Goal: Task Accomplishment & Management: Manage account settings

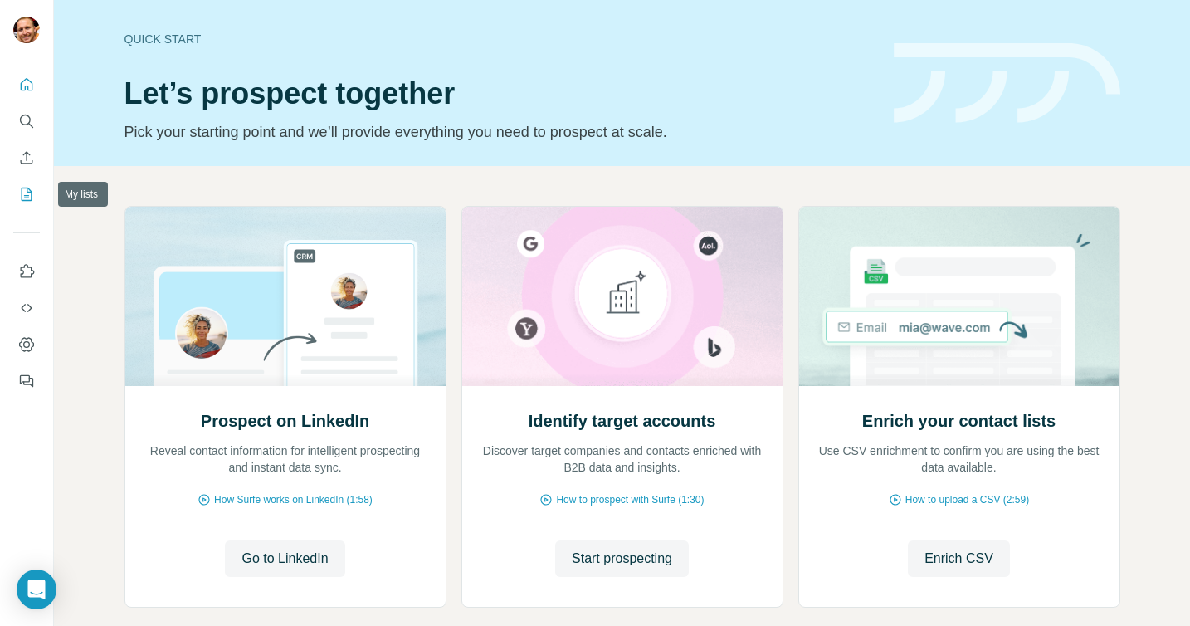
click at [22, 191] on icon "My lists" at bounding box center [26, 194] width 17 height 17
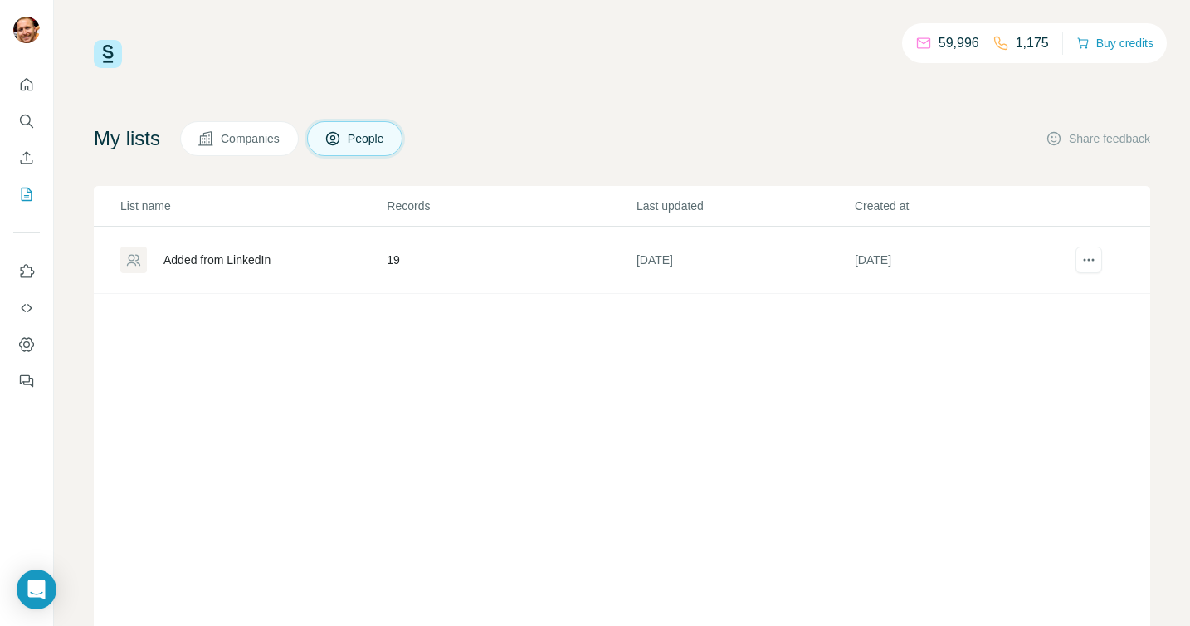
click at [255, 255] on div "Added from LinkedIn" at bounding box center [216, 259] width 107 height 17
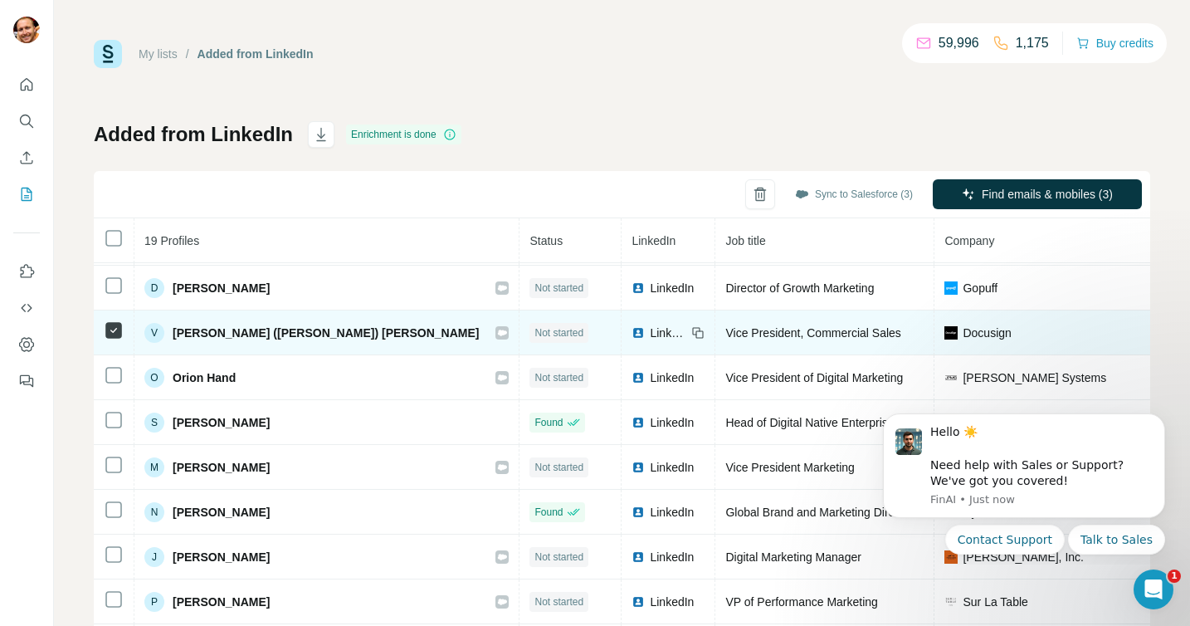
scroll to position [400, 0]
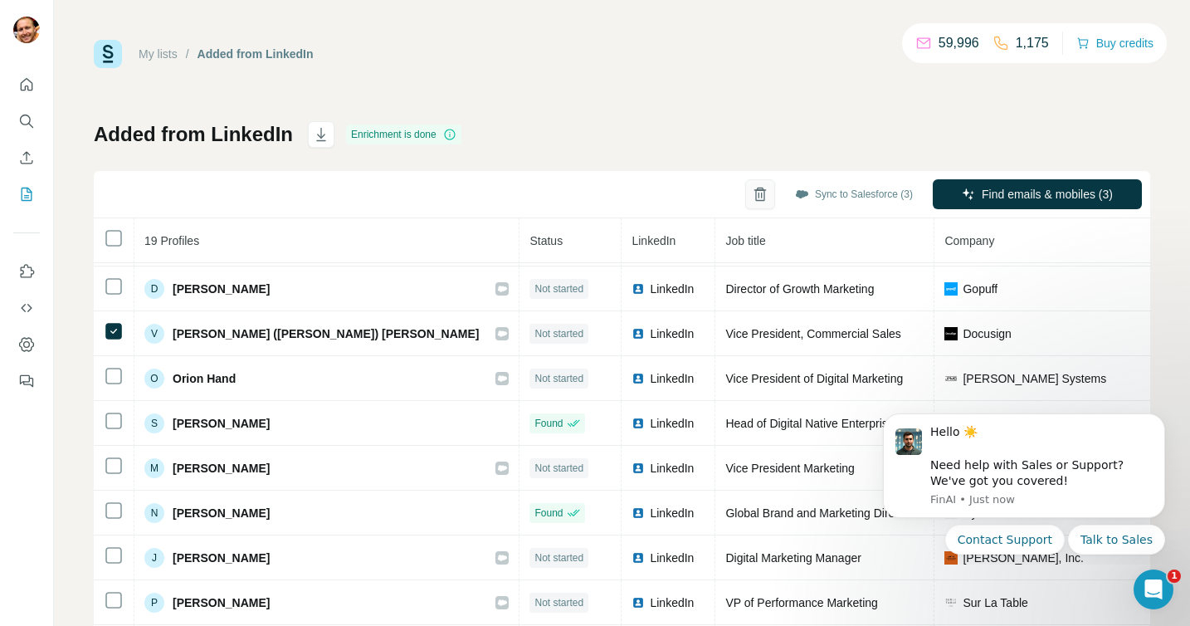
click at [754, 193] on icon "button" at bounding box center [760, 194] width 17 height 17
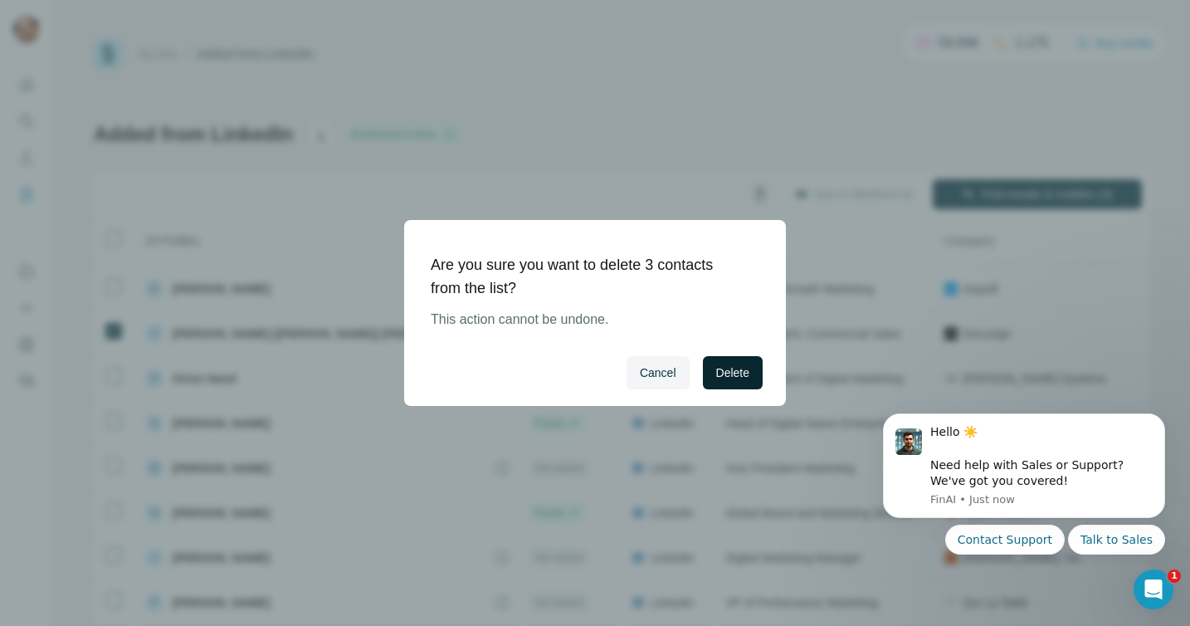
click at [719, 367] on span "Delete" at bounding box center [732, 372] width 33 height 17
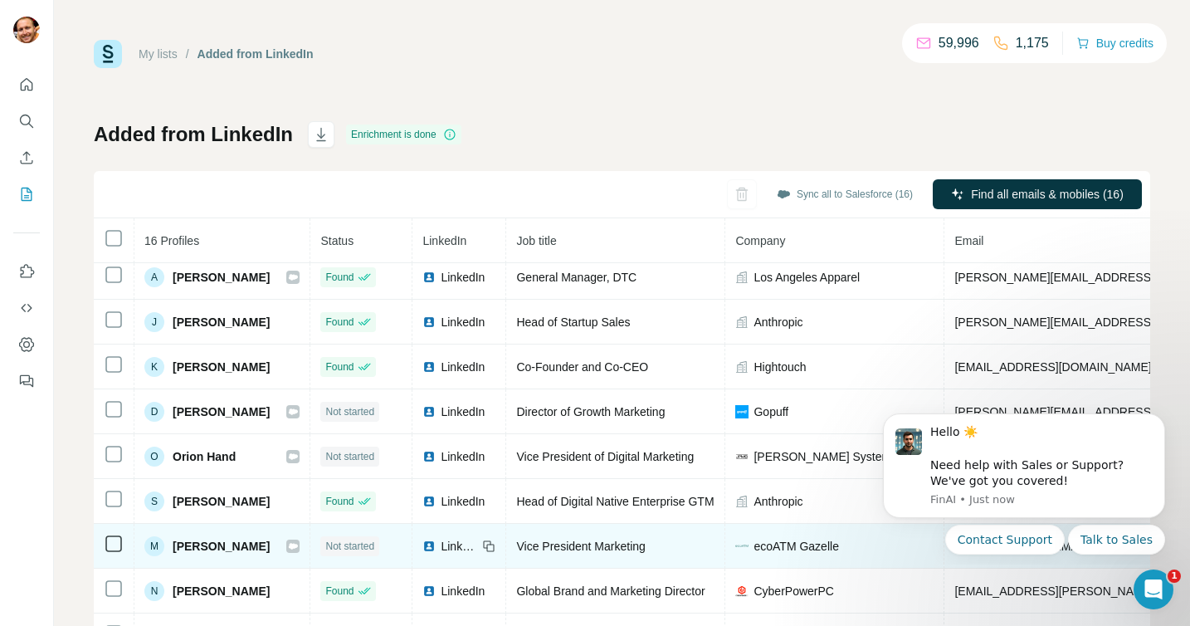
scroll to position [173, 0]
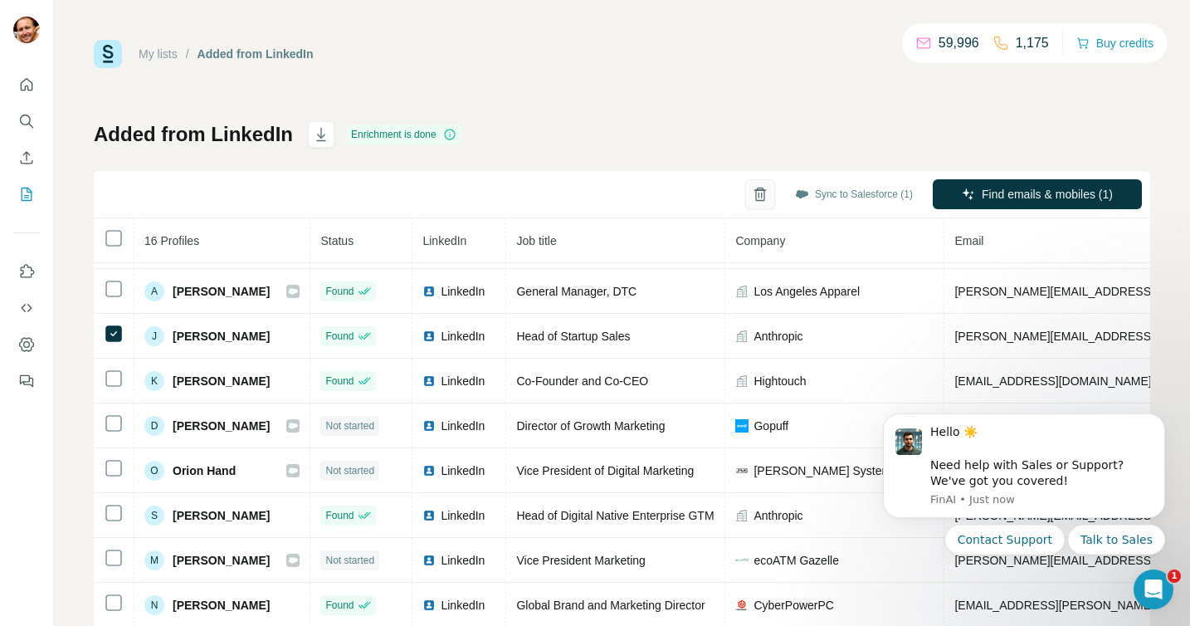
click at [755, 192] on icon "button" at bounding box center [759, 195] width 9 height 12
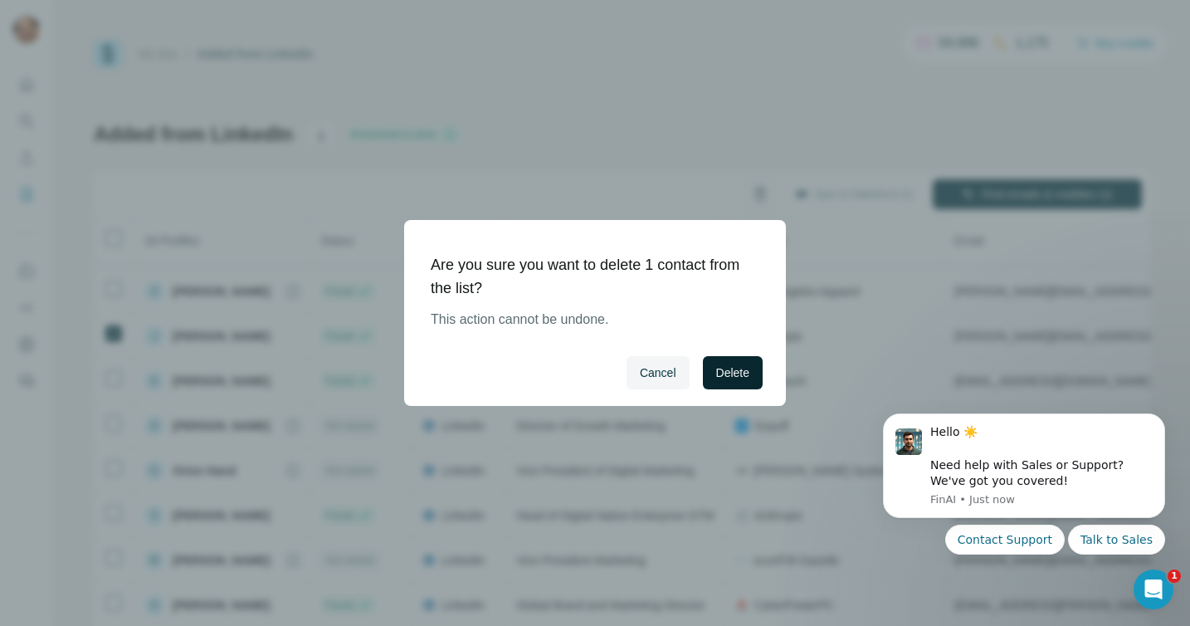
click at [730, 378] on span "Delete" at bounding box center [732, 372] width 33 height 17
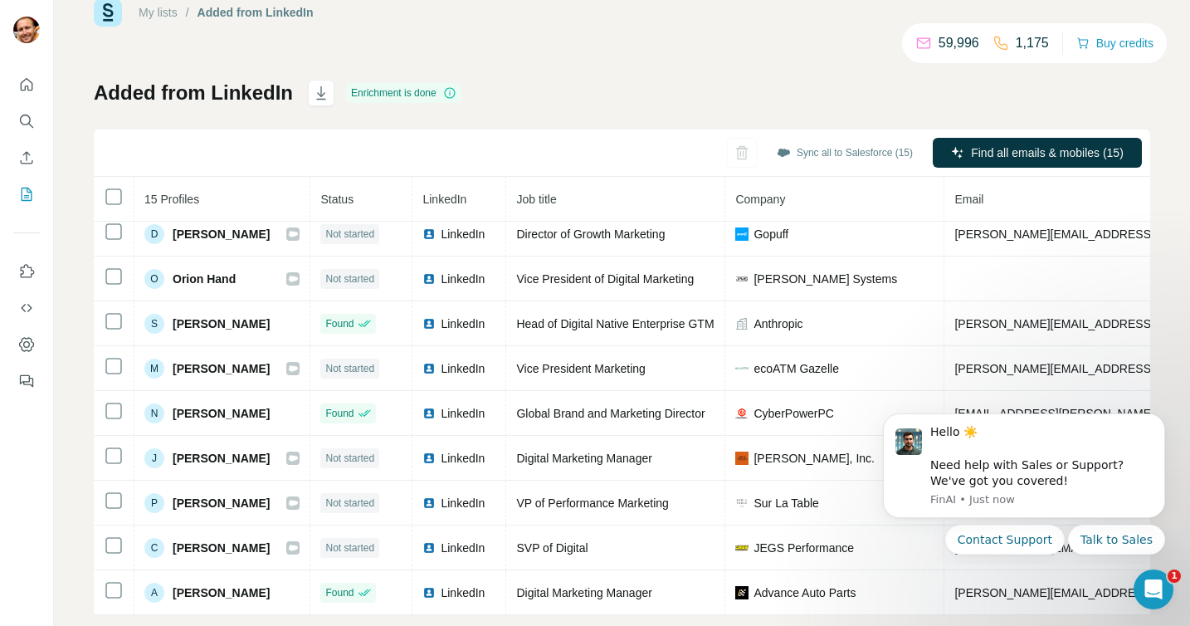
scroll to position [43, 0]
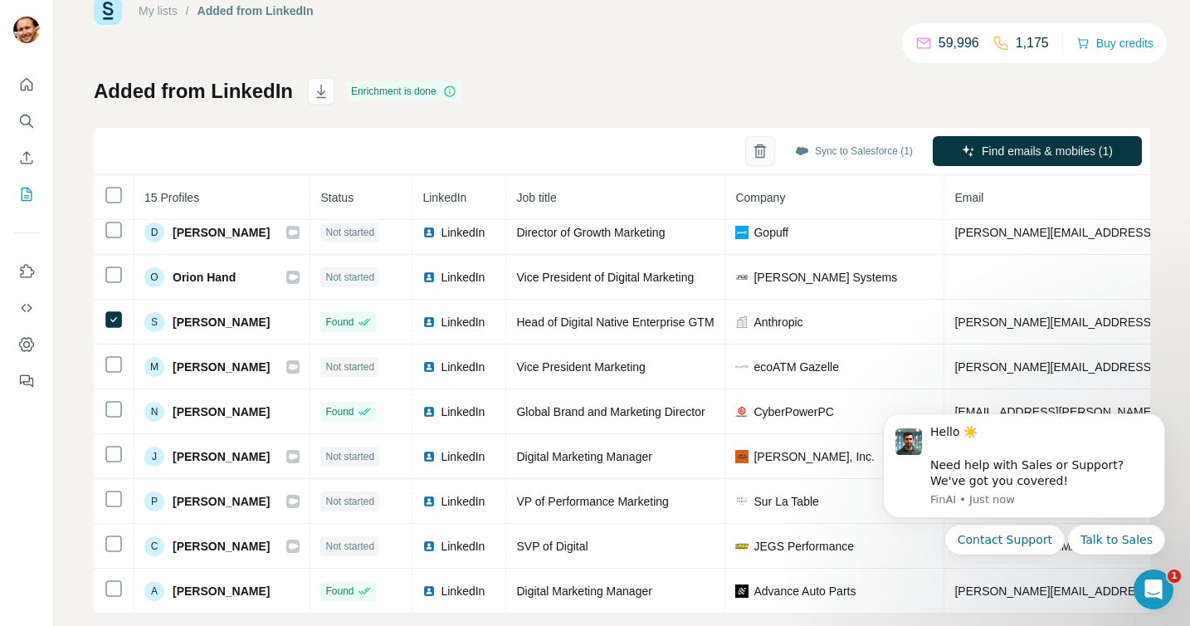
click at [752, 150] on icon "button" at bounding box center [760, 151] width 17 height 17
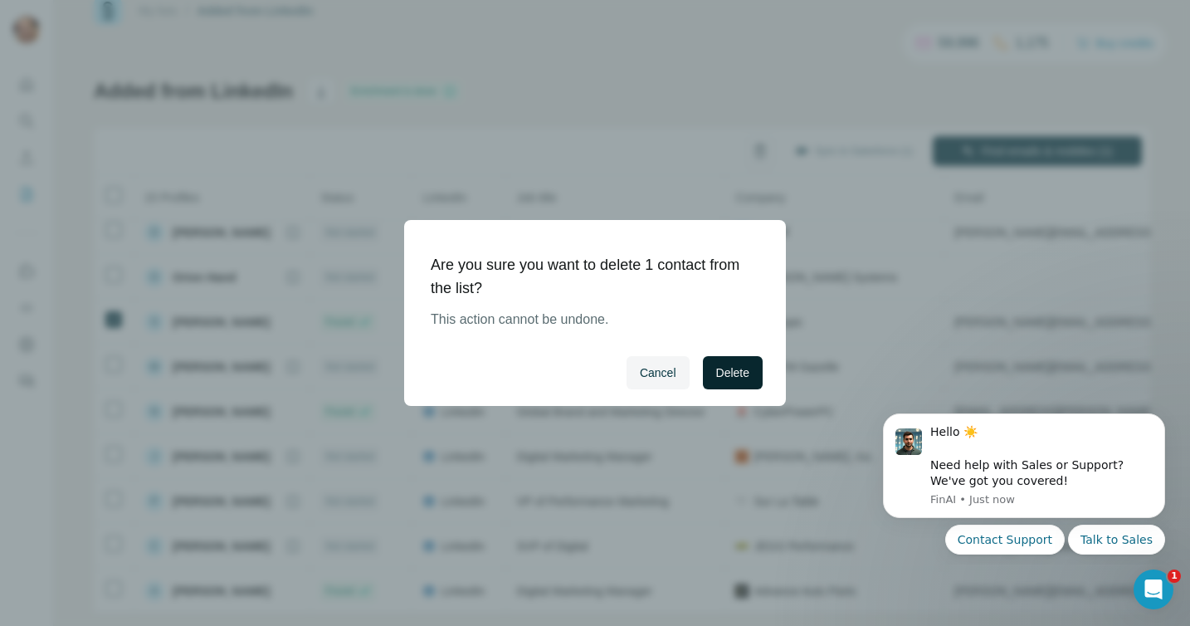
click at [737, 365] on span "Delete" at bounding box center [732, 372] width 33 height 17
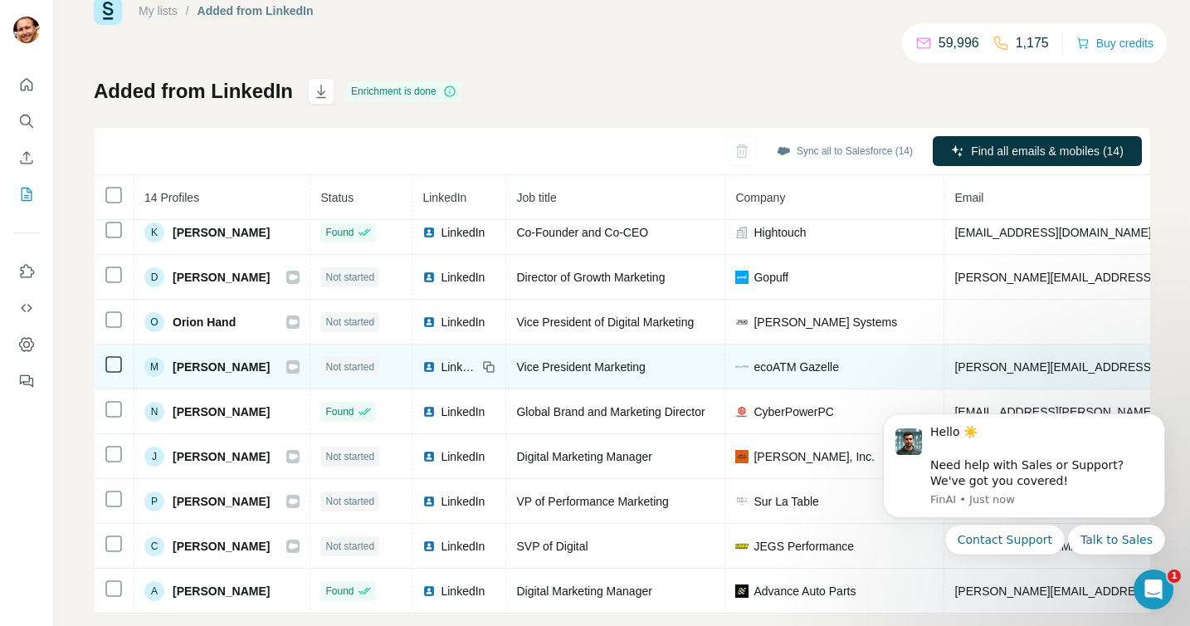
scroll to position [234, 0]
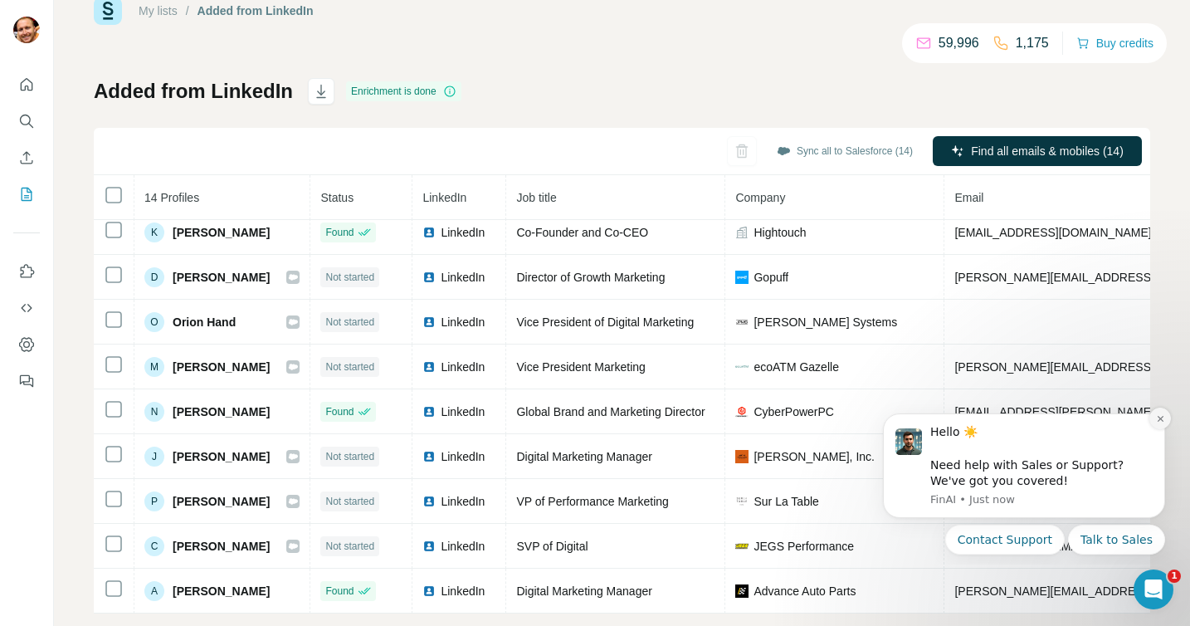
click at [1163, 417] on icon "Dismiss notification" at bounding box center [1160, 418] width 9 height 9
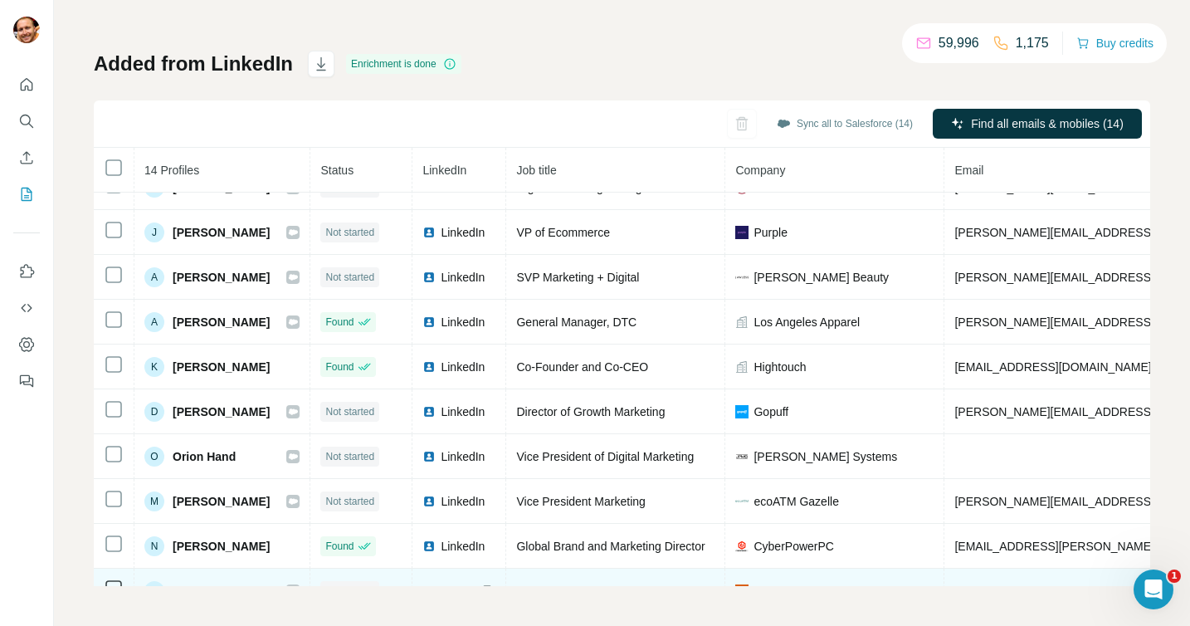
scroll to position [0, 0]
